Goal: Navigation & Orientation: Find specific page/section

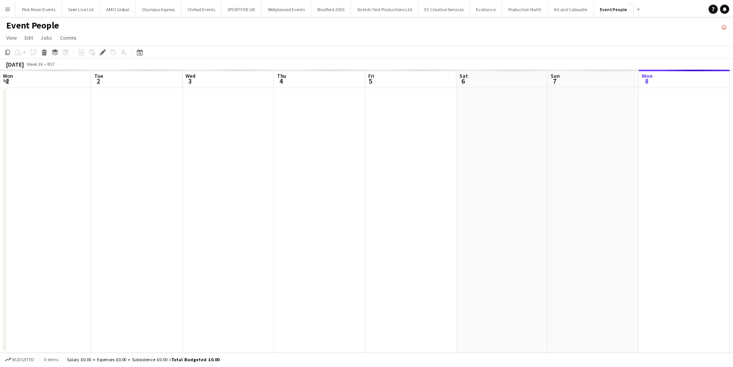
scroll to position [0, 265]
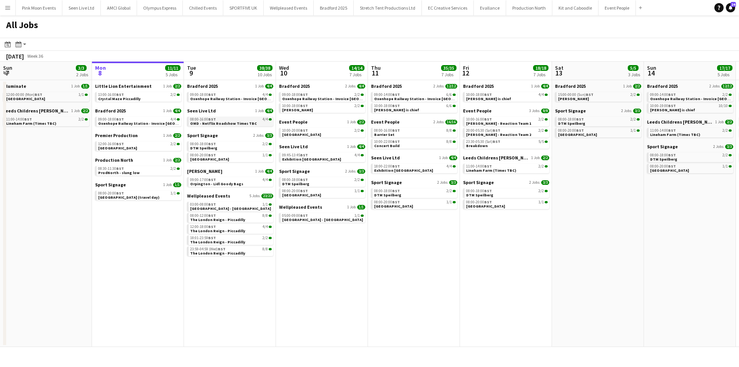
click at [239, 125] on span "OMD - Netflix Roadshow Times TBC" at bounding box center [223, 123] width 67 height 5
click at [24, 42] on app-action-btn "Month view / Day view" at bounding box center [21, 44] width 14 height 9
click at [45, 85] on link "Month view" at bounding box center [41, 85] width 42 height 7
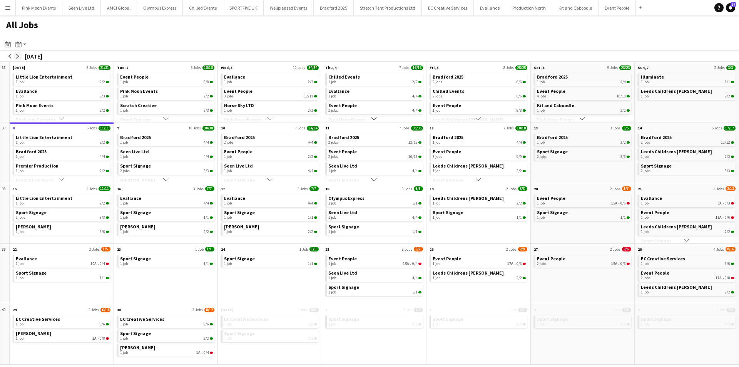
click at [19, 53] on button "arrow-right" at bounding box center [18, 56] width 8 height 8
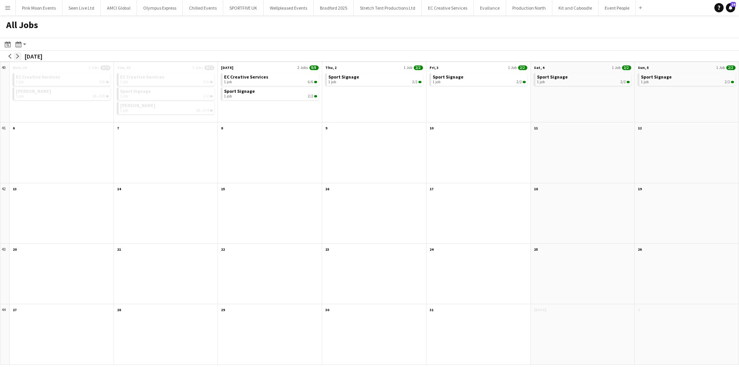
click at [19, 53] on button "arrow-right" at bounding box center [18, 56] width 8 height 8
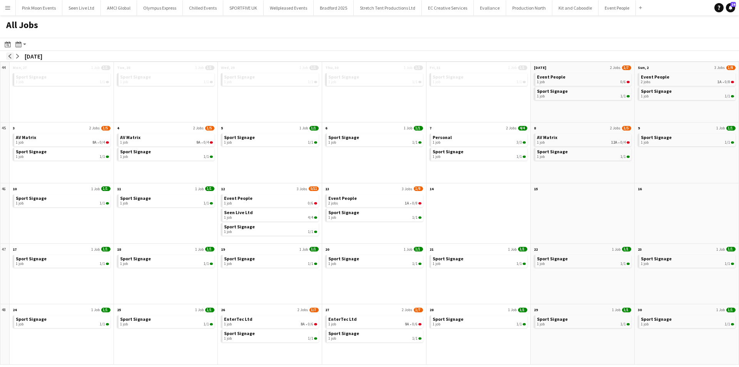
click at [10, 57] on app-icon "arrow-left" at bounding box center [10, 56] width 5 height 5
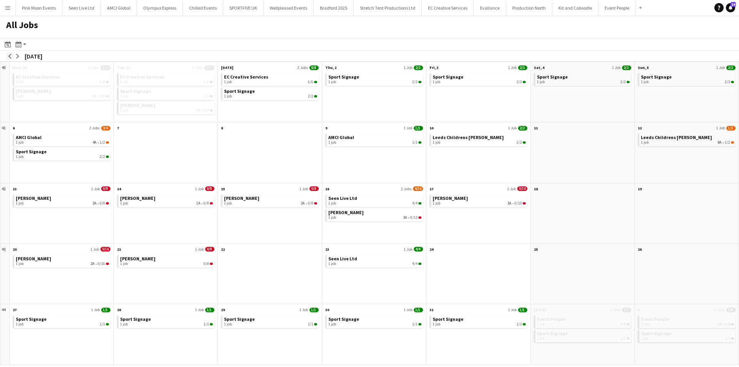
click at [10, 57] on app-icon "arrow-left" at bounding box center [10, 56] width 5 height 5
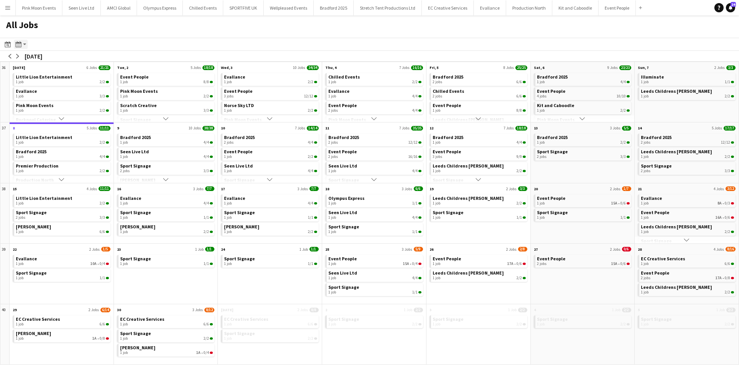
click at [24, 47] on app-action-btn "Month view / Day view" at bounding box center [21, 44] width 14 height 9
click at [40, 60] on link "Day view by Board" at bounding box center [41, 58] width 42 height 7
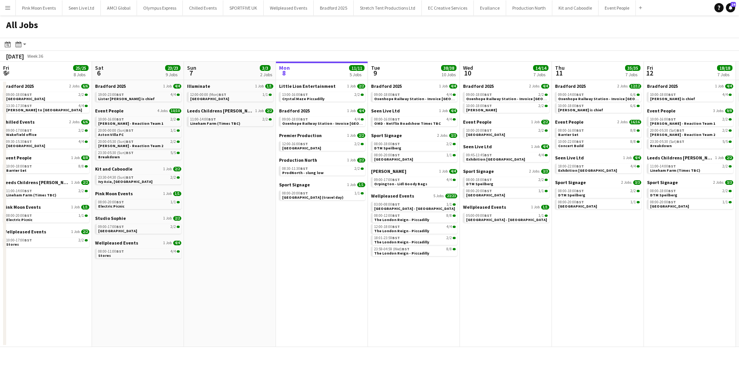
scroll to position [0, 184]
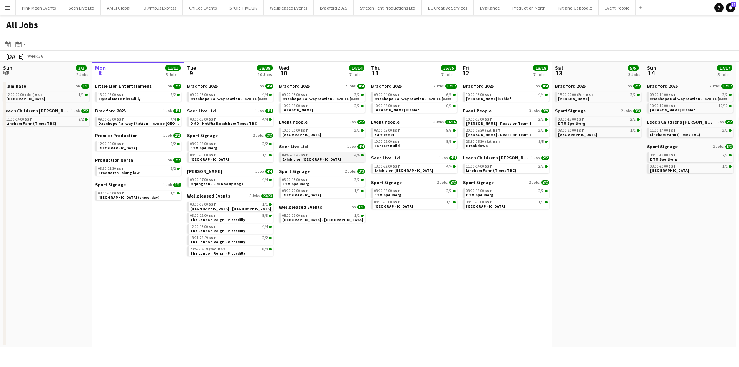
click at [321, 156] on div "09:45-13:45 BST 4/4" at bounding box center [323, 155] width 82 height 4
click at [231, 214] on div "08:00-12:00 BST 8/8" at bounding box center [231, 216] width 82 height 4
click at [230, 100] on span "Oxenhope Railway Station - Invoice [GEOGRAPHIC_DATA] Royal" at bounding box center [249, 98] width 118 height 5
click at [203, 217] on span "The London Reign - Piccadilly" at bounding box center [217, 219] width 55 height 5
click at [207, 186] on app-brief-job-card "09:00-17:00 BST 4/4 Orpington - Lidl Goody Bags" at bounding box center [230, 182] width 86 height 10
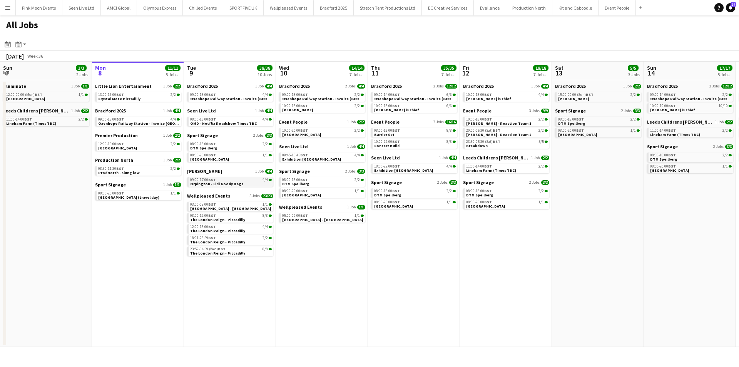
click at [208, 184] on span "Orpington - Lidl Goody Bags" at bounding box center [216, 183] width 53 height 5
